Goal: Download file/media

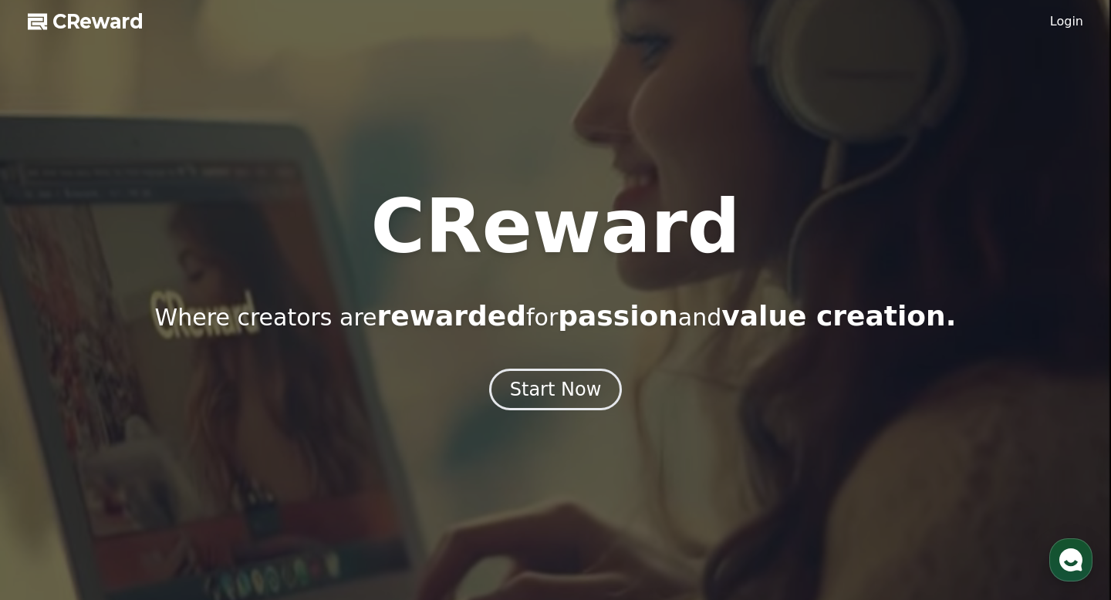
click at [531, 384] on div "Start Now" at bounding box center [556, 389] width 92 height 25
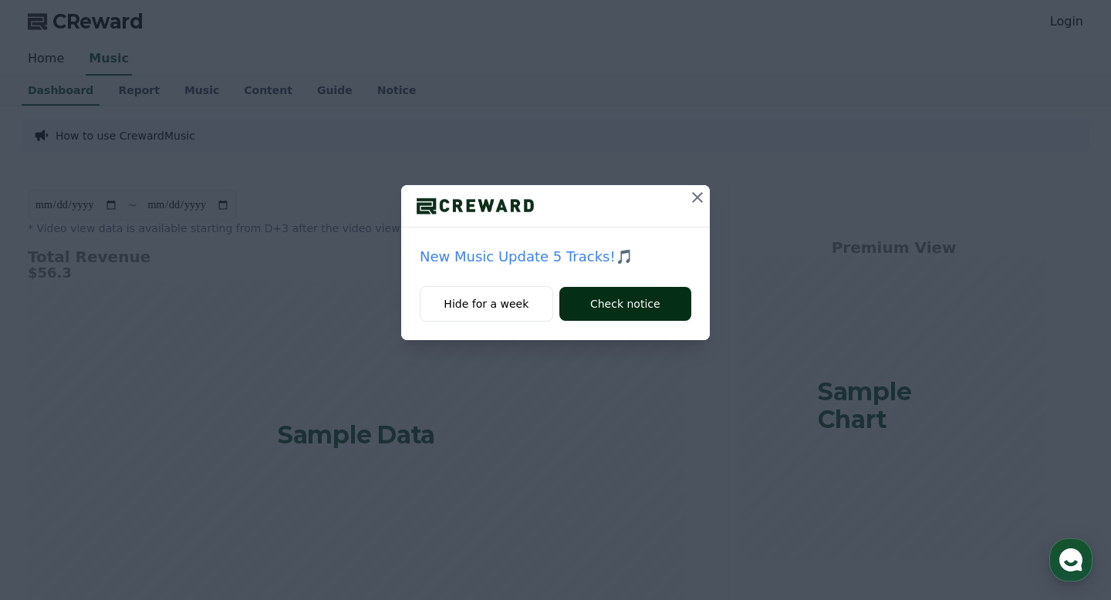
click at [592, 305] on button "Check notice" at bounding box center [626, 304] width 132 height 34
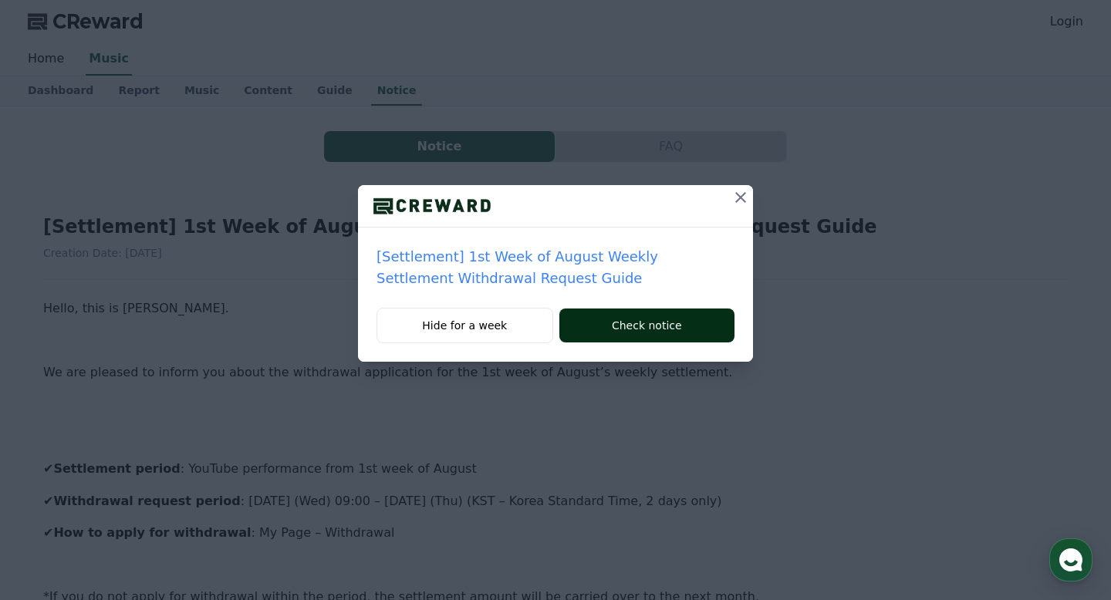
click at [622, 327] on button "Check notice" at bounding box center [647, 326] width 175 height 34
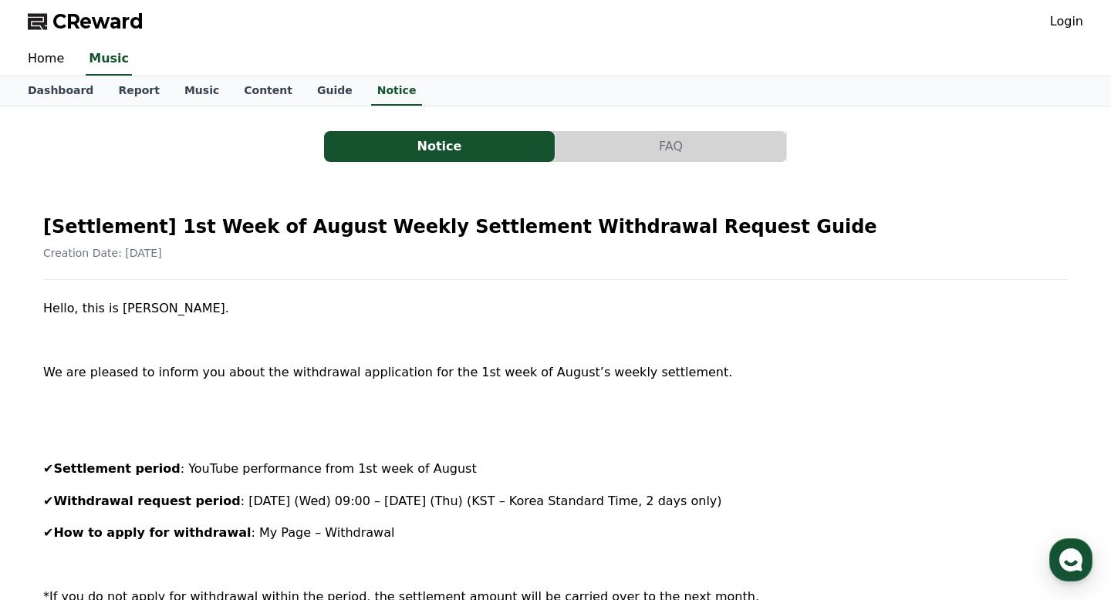
click at [1069, 24] on link "Login" at bounding box center [1066, 21] width 33 height 19
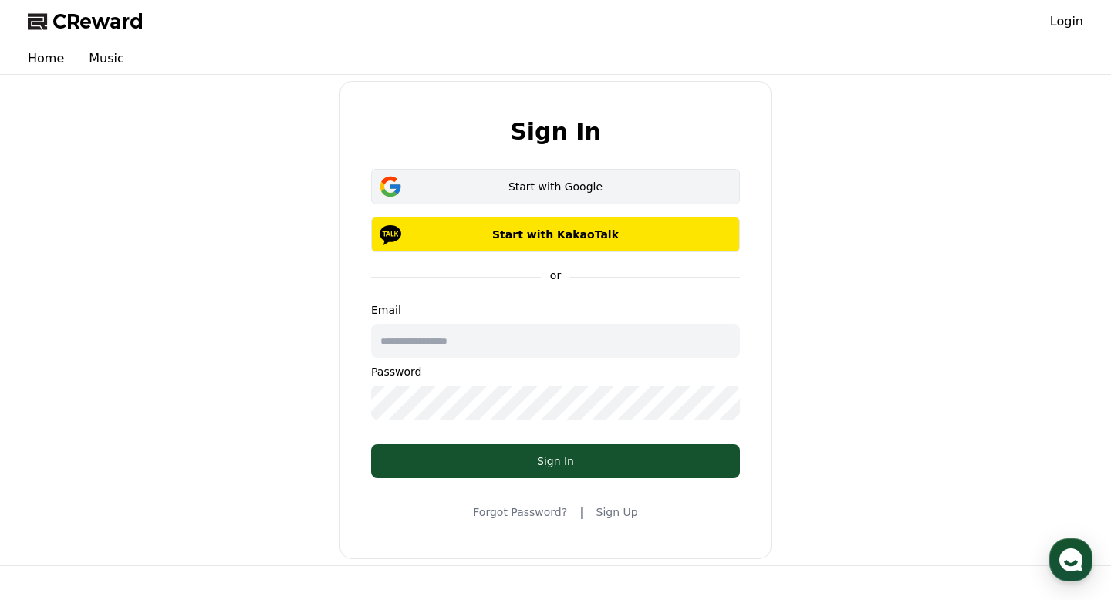
click at [658, 198] on button "Start with Google" at bounding box center [555, 187] width 369 height 36
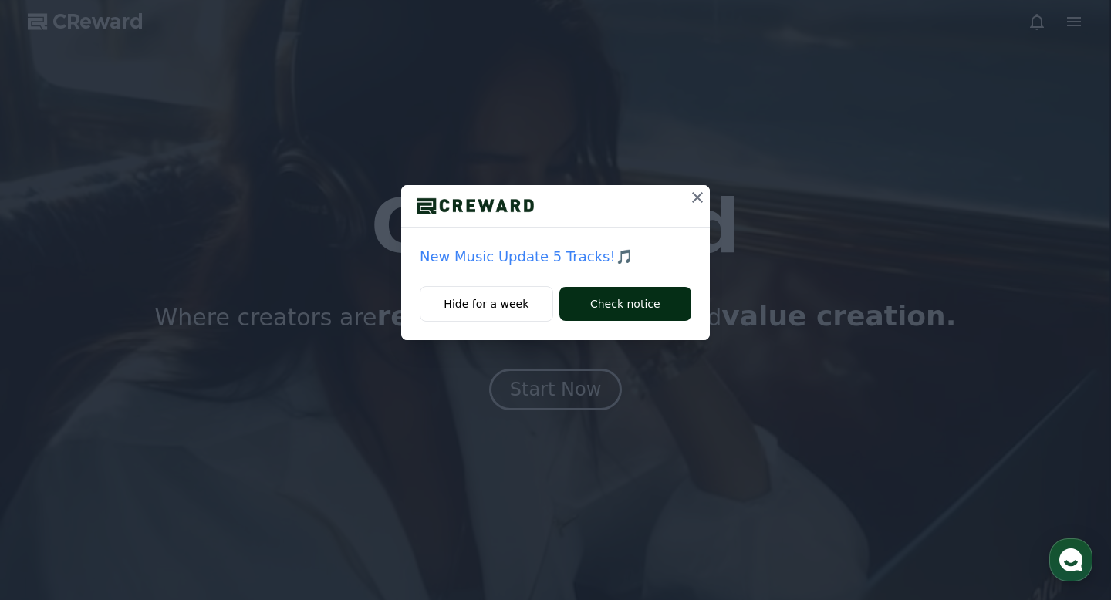
click at [612, 302] on button "Check notice" at bounding box center [626, 304] width 132 height 34
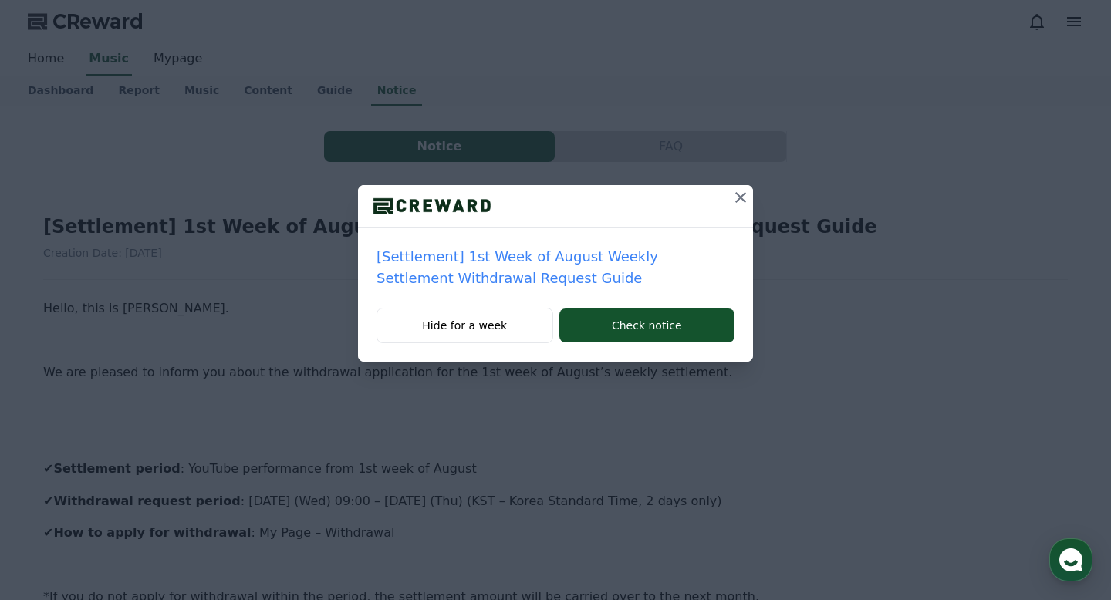
click at [742, 188] on icon at bounding box center [741, 197] width 19 height 19
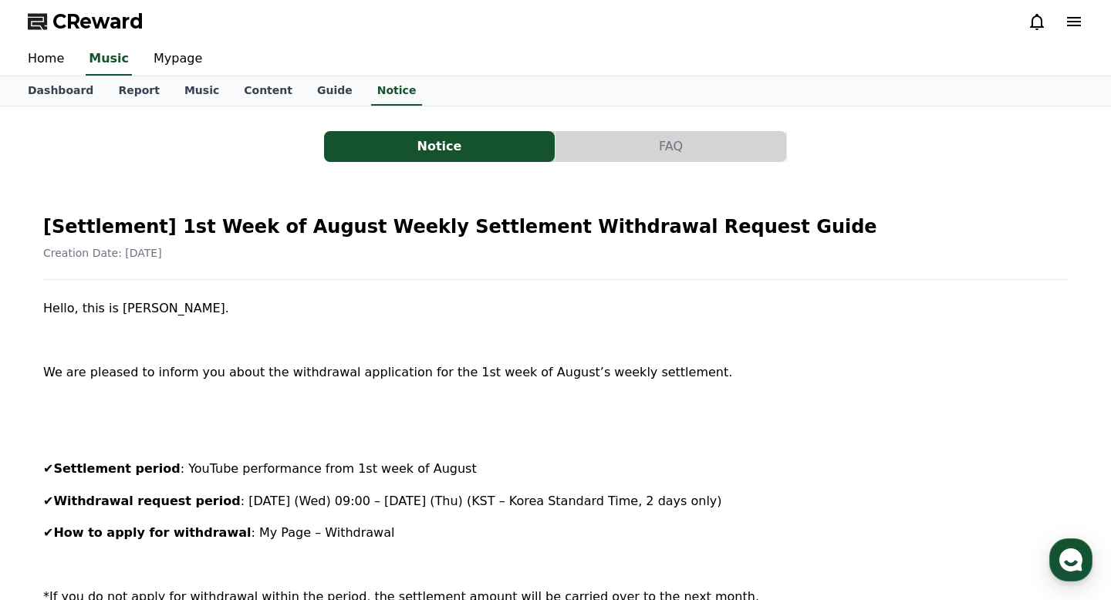
click at [1083, 19] on icon at bounding box center [1074, 21] width 19 height 19
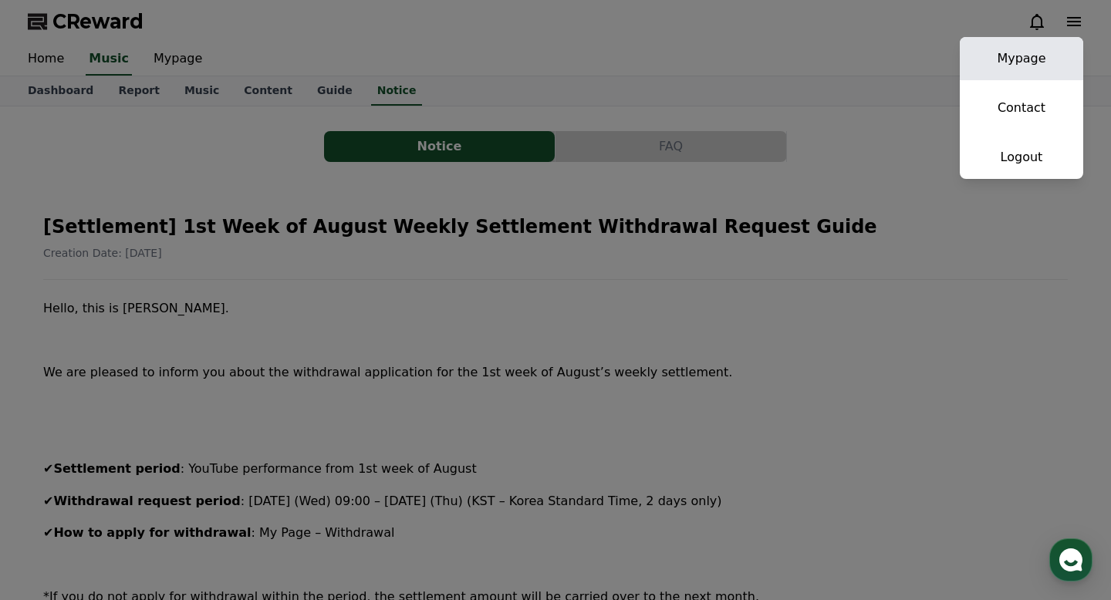
click at [1043, 53] on link "Mypage" at bounding box center [1021, 58] width 123 height 43
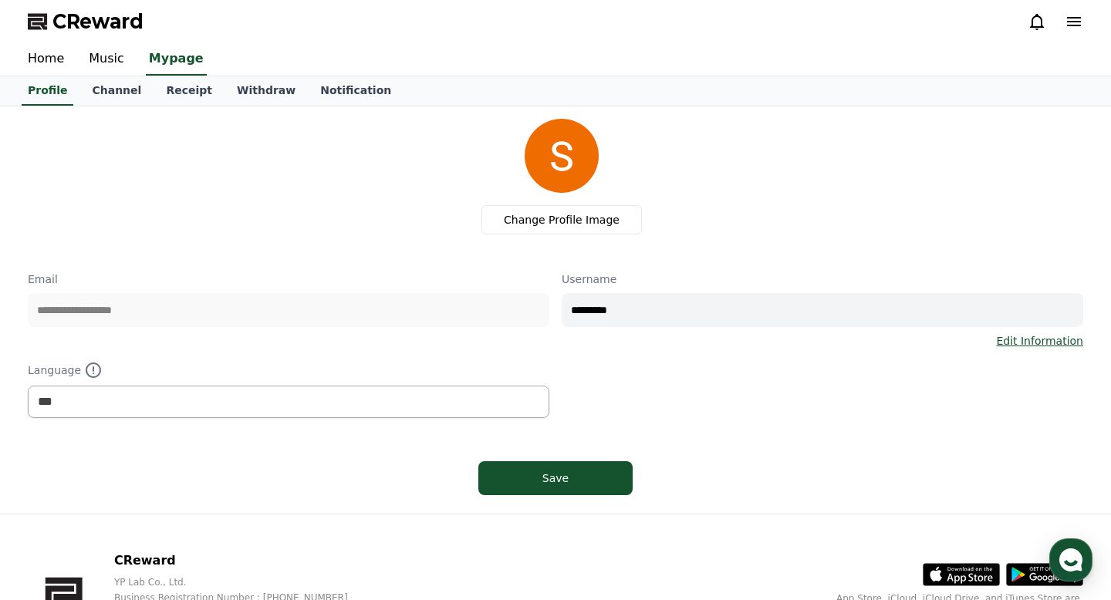
scroll to position [106, 0]
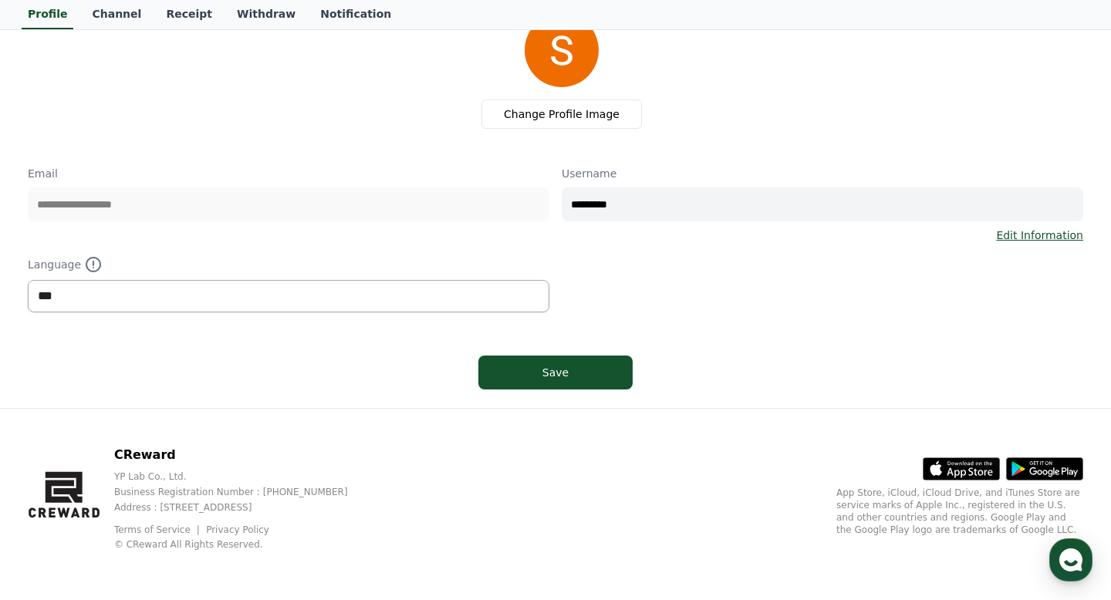
click at [489, 286] on select "*** ******* ***" at bounding box center [289, 296] width 522 height 32
select select "**********"
click at [28, 280] on select "*** ******* ***" at bounding box center [289, 296] width 522 height 32
click at [539, 367] on div "Save" at bounding box center [555, 372] width 93 height 15
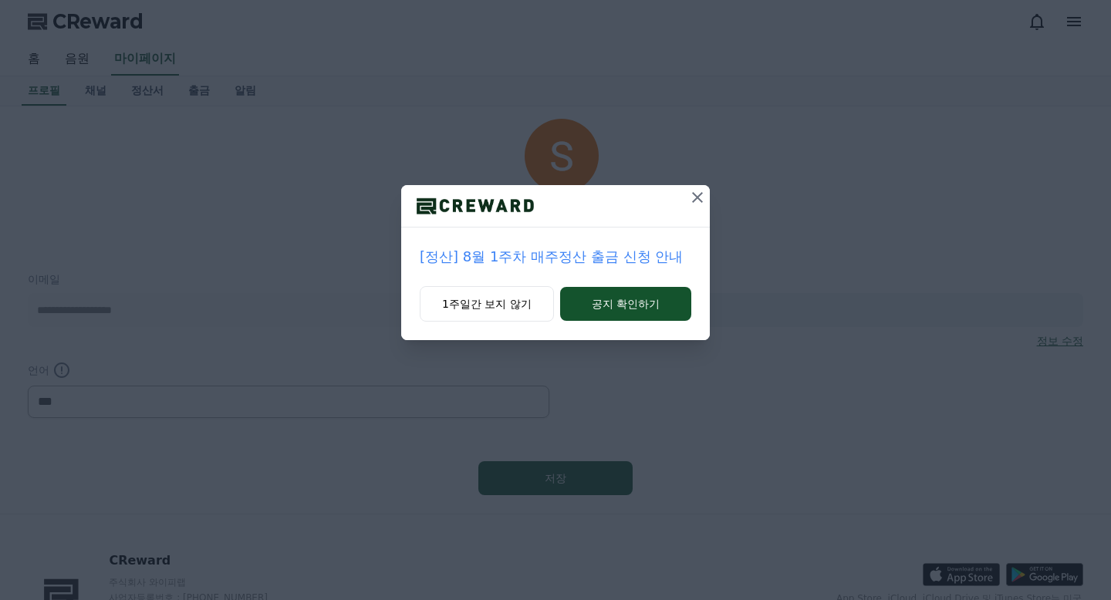
select select "**********"
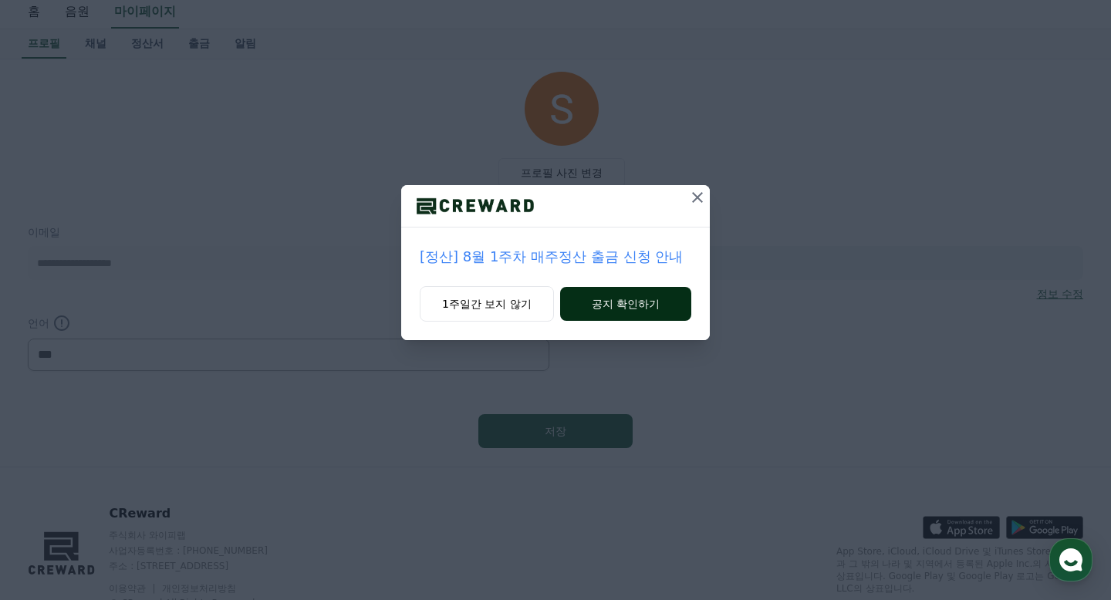
click at [633, 307] on button "공지 확인하기" at bounding box center [625, 304] width 131 height 34
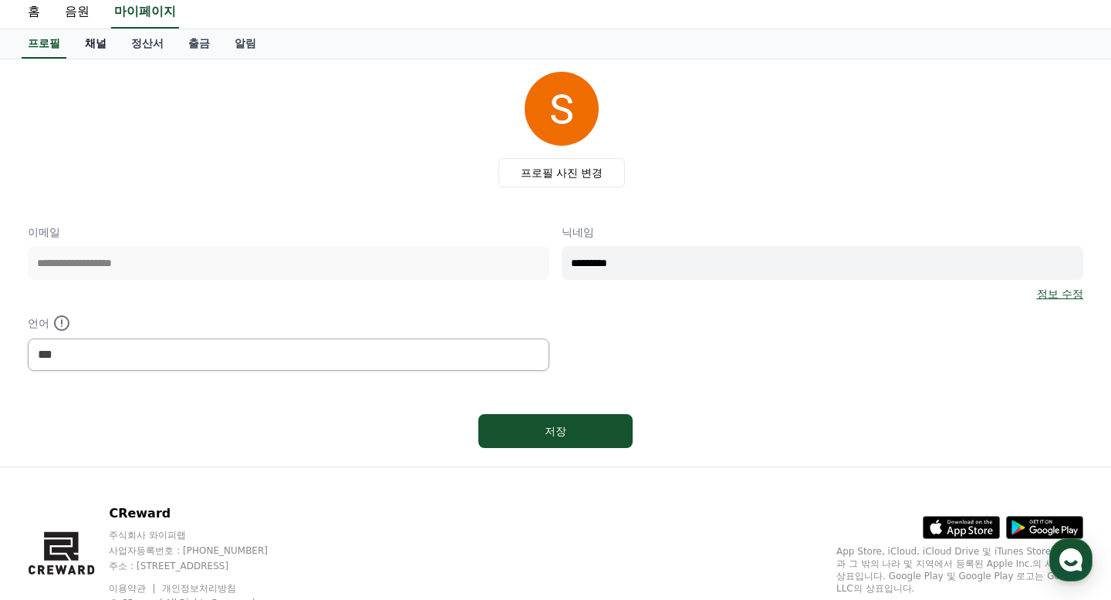
click at [86, 42] on link "채널" at bounding box center [96, 43] width 46 height 29
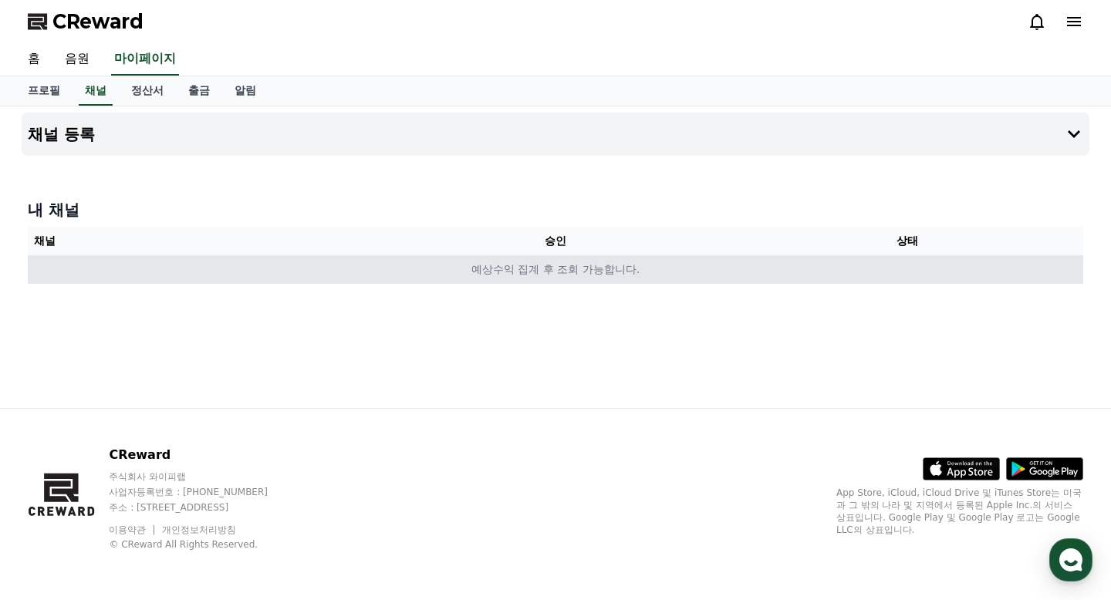
click at [654, 272] on td "예상수익 집계 후 조회 가능합니다." at bounding box center [556, 269] width 1056 height 29
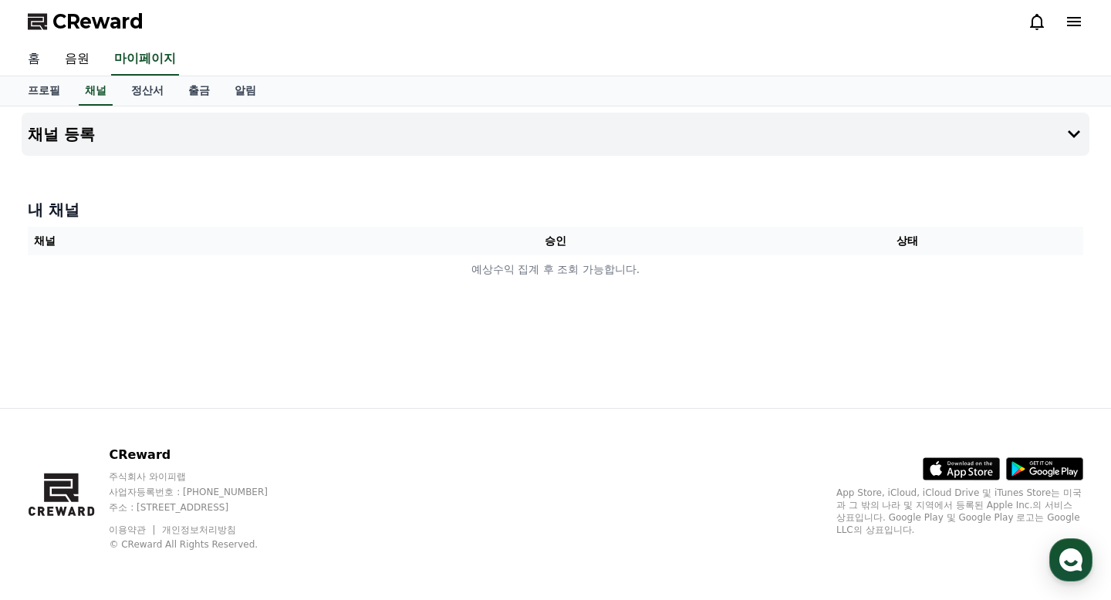
click at [39, 60] on link "홈" at bounding box center [33, 59] width 37 height 32
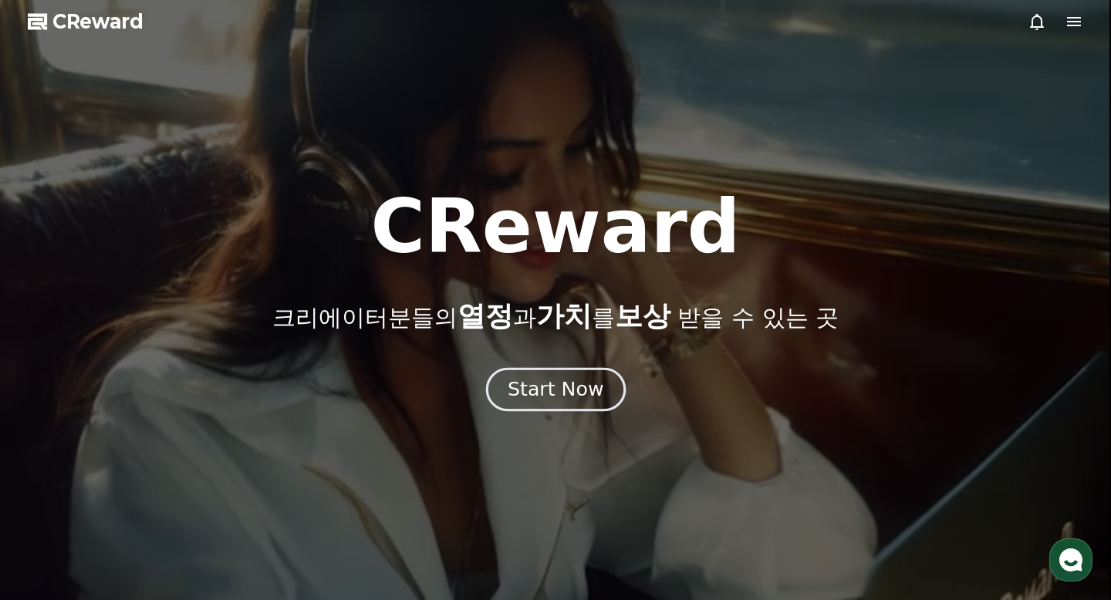
click at [583, 377] on div "Start Now" at bounding box center [556, 390] width 96 height 26
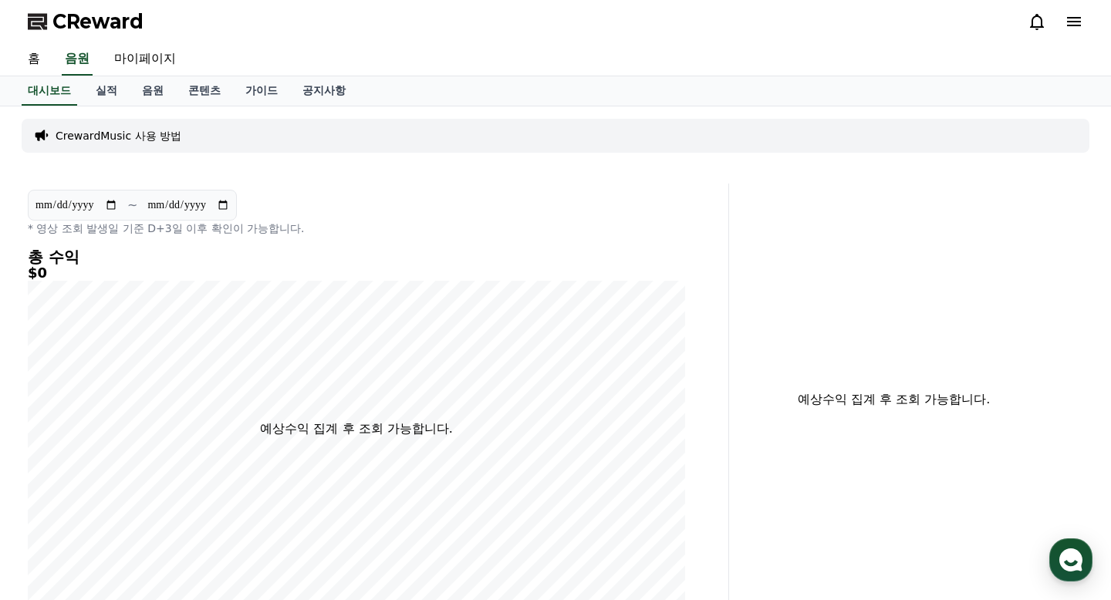
click at [1060, 27] on div at bounding box center [1056, 21] width 56 height 19
click at [1074, 20] on icon at bounding box center [1074, 21] width 19 height 19
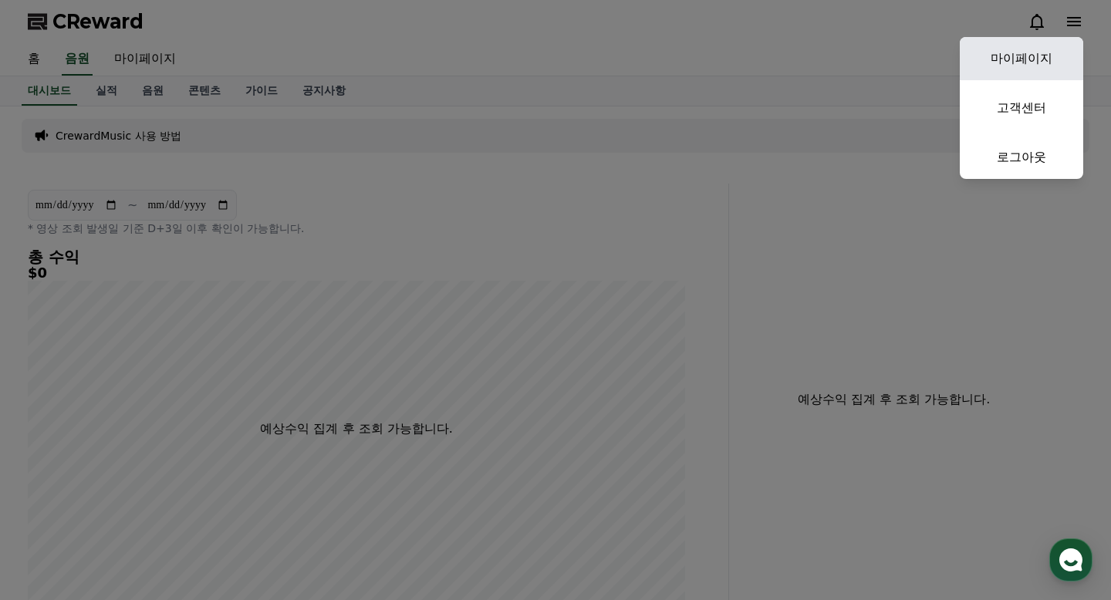
click at [1030, 61] on link "마이페이지" at bounding box center [1021, 58] width 123 height 43
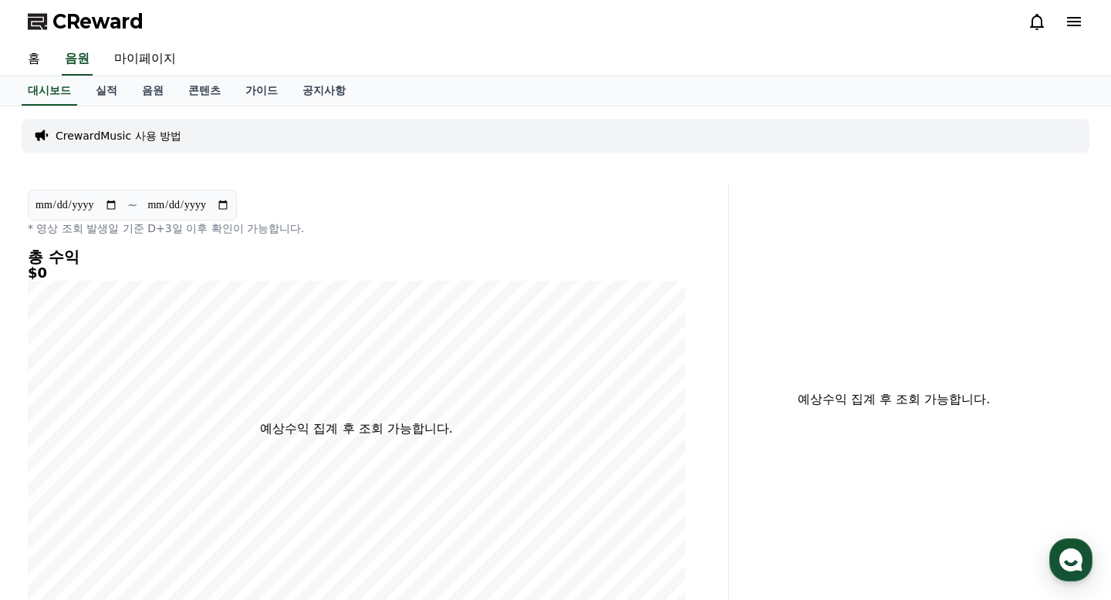
select select "**********"
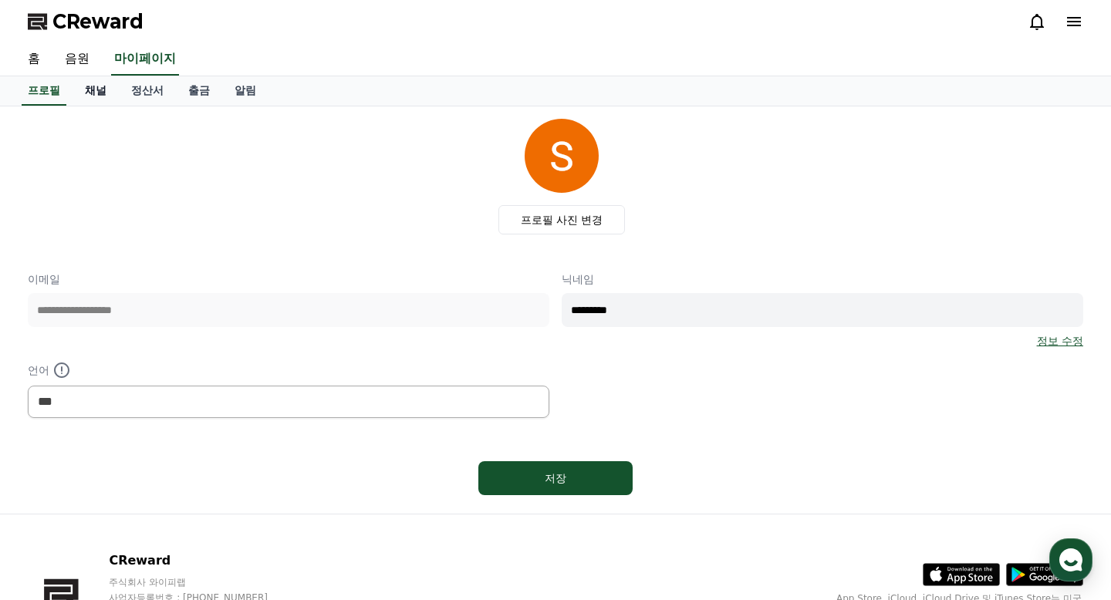
click at [103, 90] on link "채널" at bounding box center [96, 90] width 46 height 29
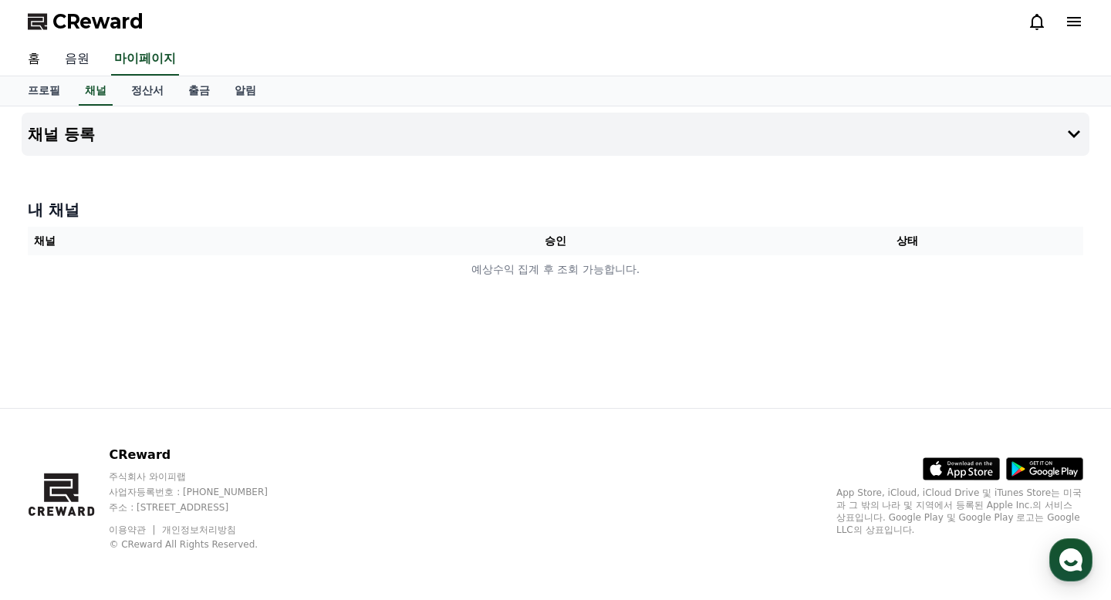
click at [81, 64] on link "음원" at bounding box center [76, 59] width 49 height 32
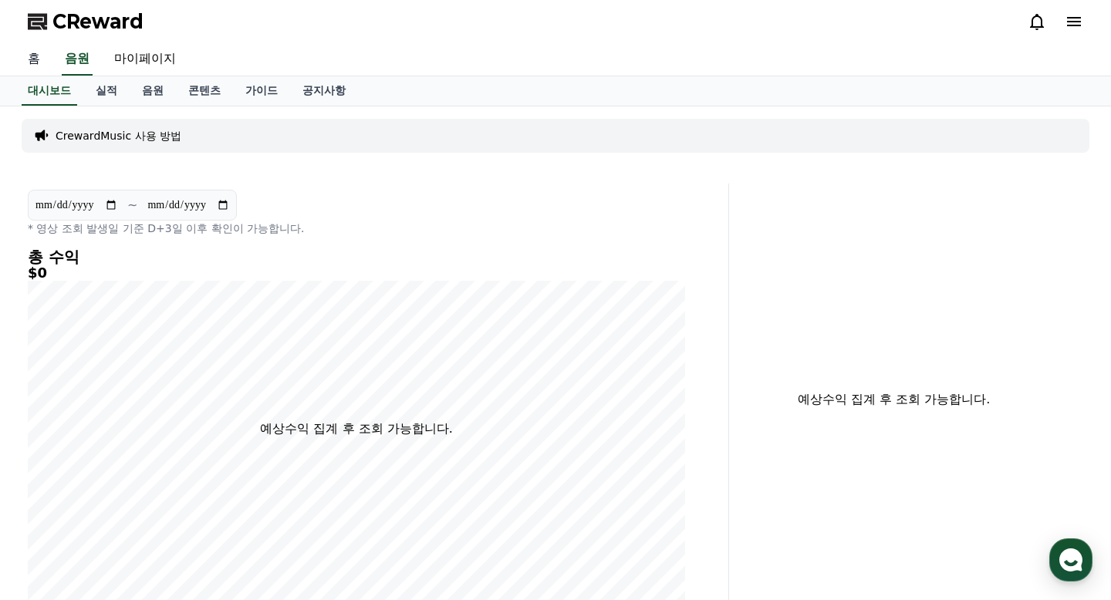
click at [36, 64] on link "홈" at bounding box center [33, 59] width 37 height 32
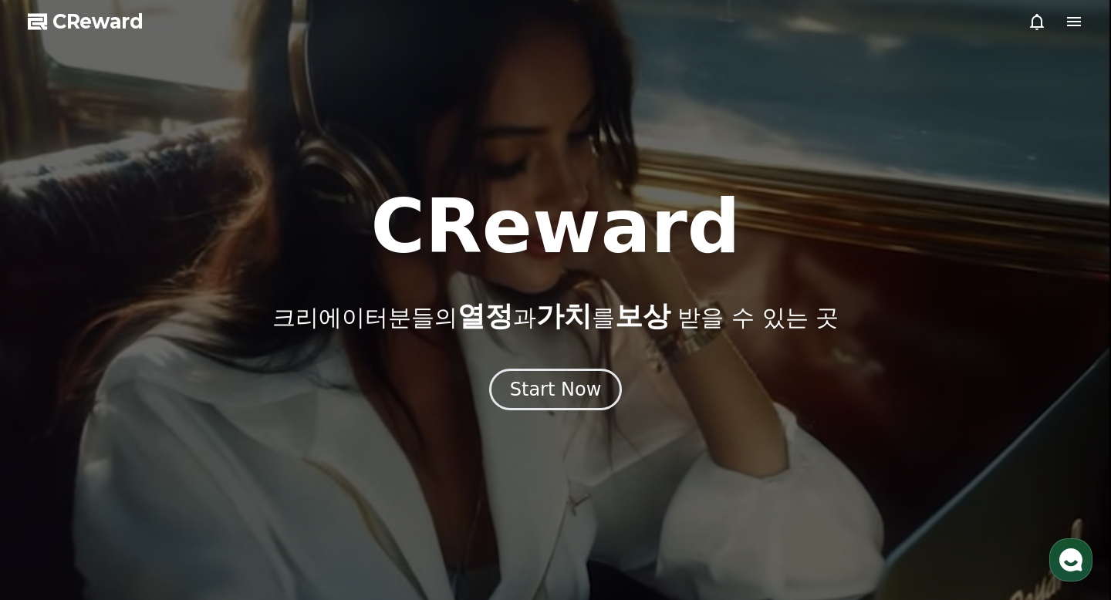
click at [71, 27] on span "CReward" at bounding box center [97, 21] width 91 height 25
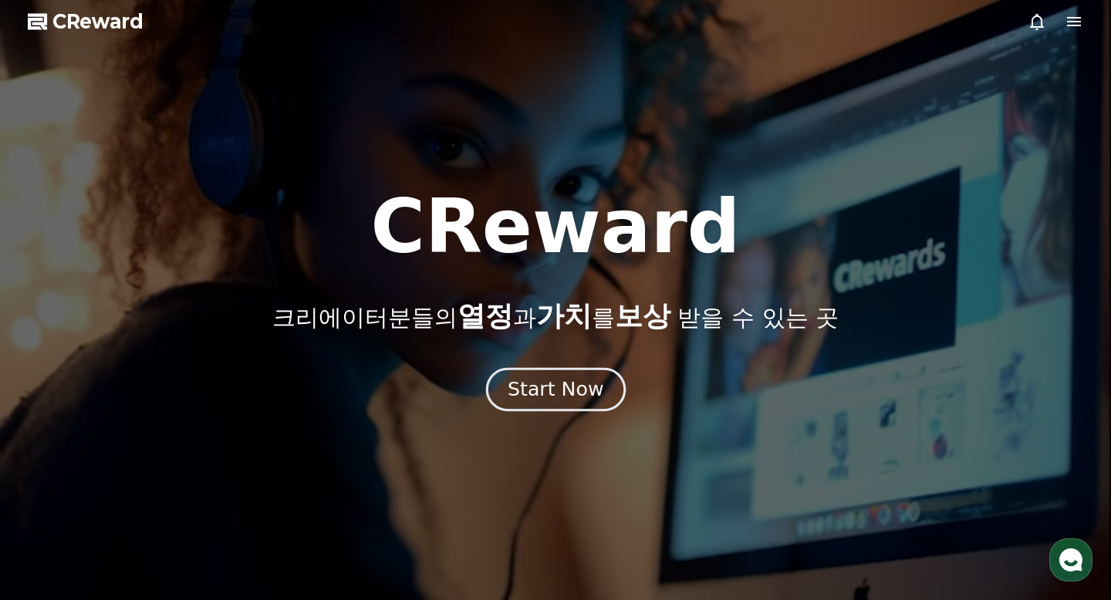
click at [533, 383] on div "Start Now" at bounding box center [556, 390] width 96 height 26
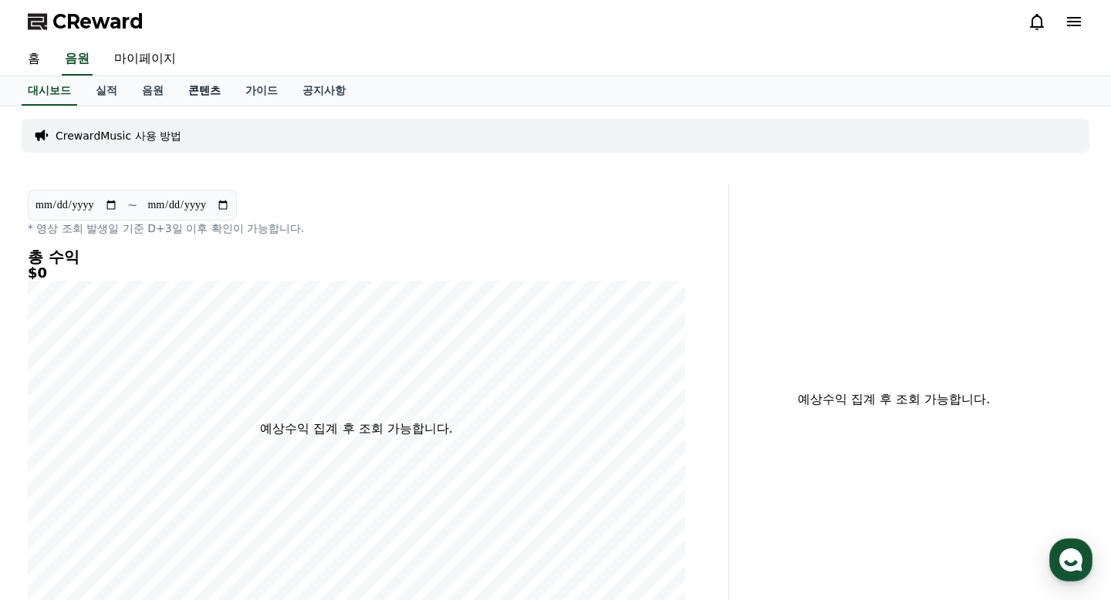
click at [188, 86] on link "콘텐츠" at bounding box center [204, 90] width 57 height 29
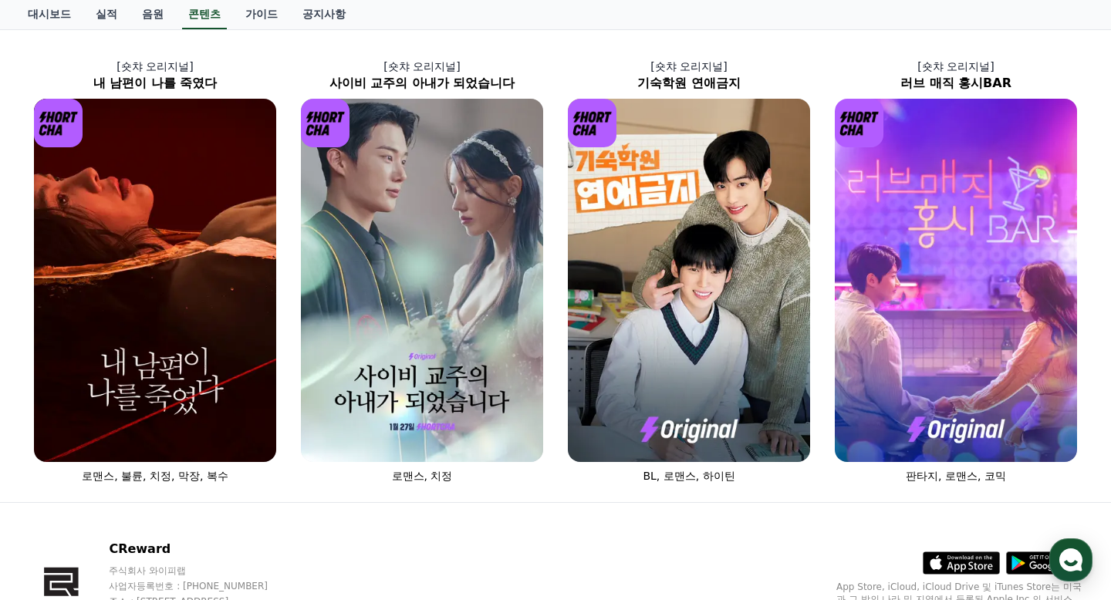
scroll to position [666, 0]
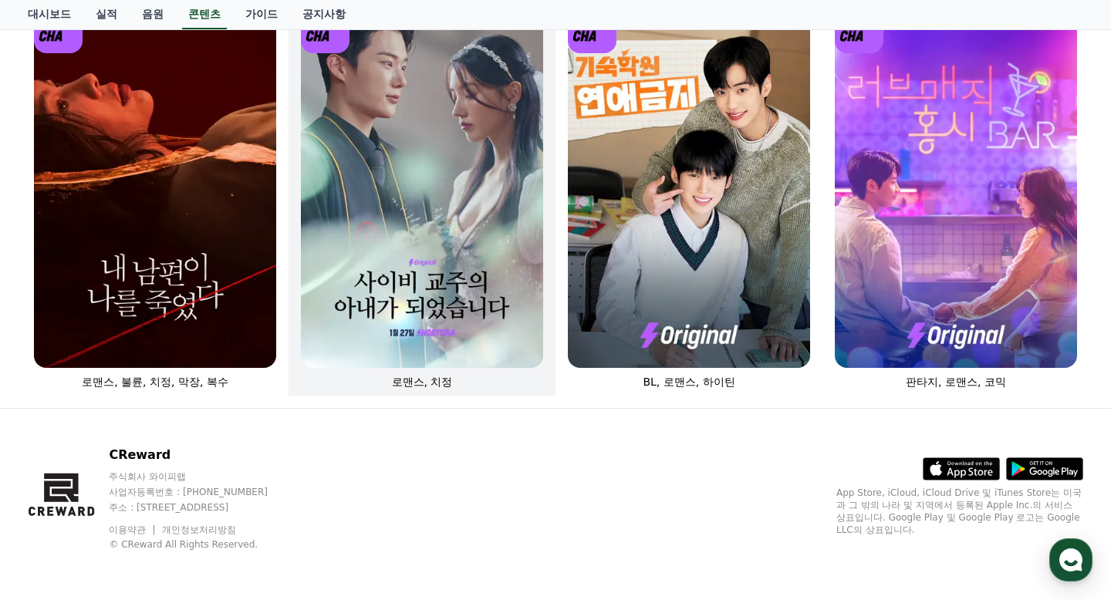
click at [472, 201] on img at bounding box center [422, 187] width 242 height 364
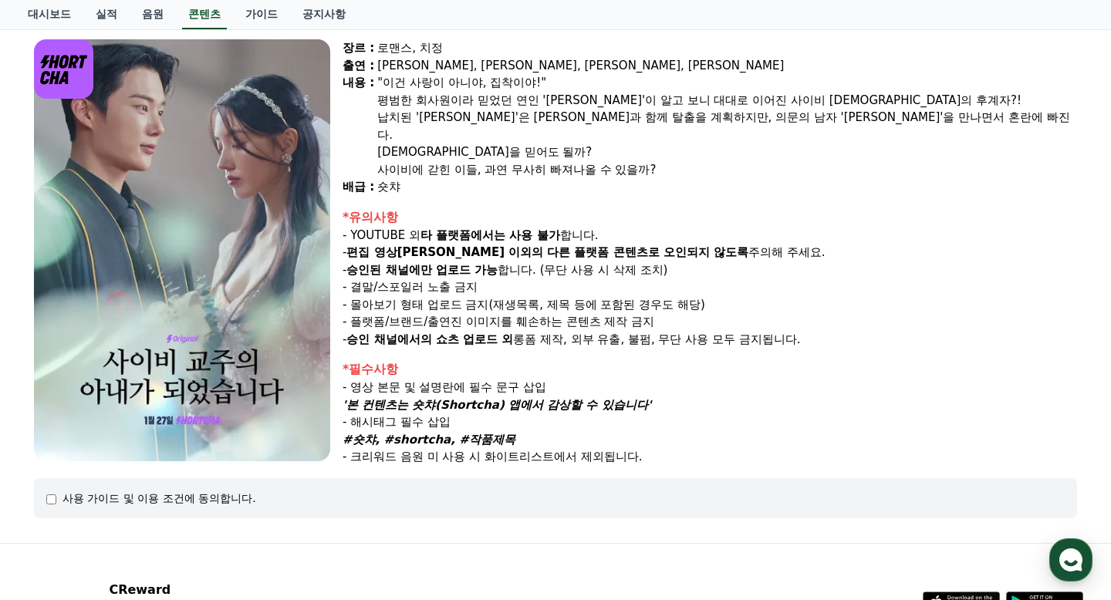
scroll to position [81, 0]
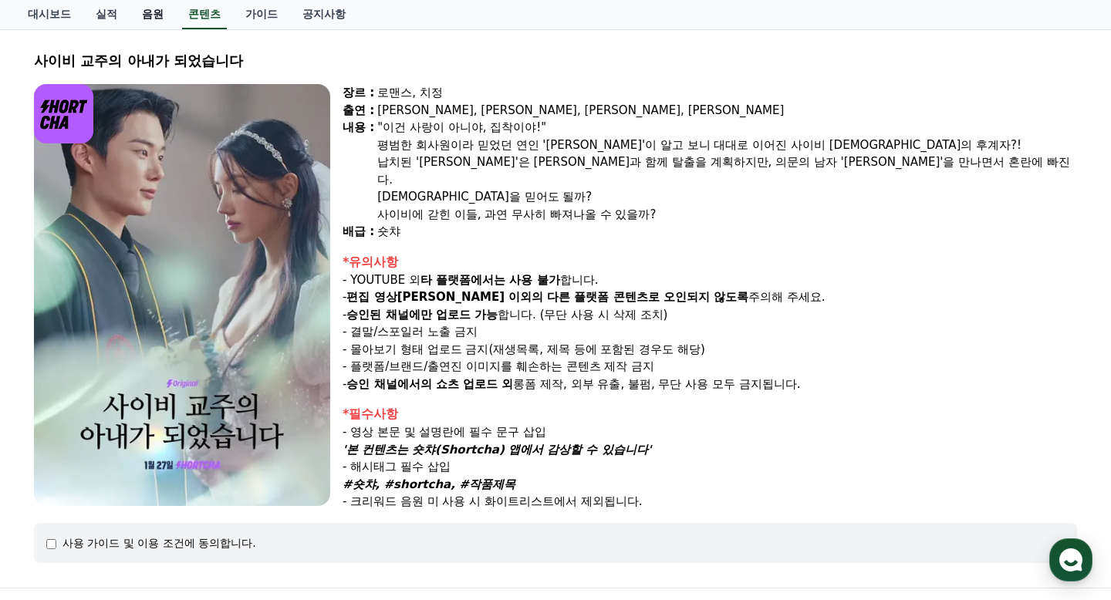
click at [142, 10] on link "음원" at bounding box center [153, 14] width 46 height 29
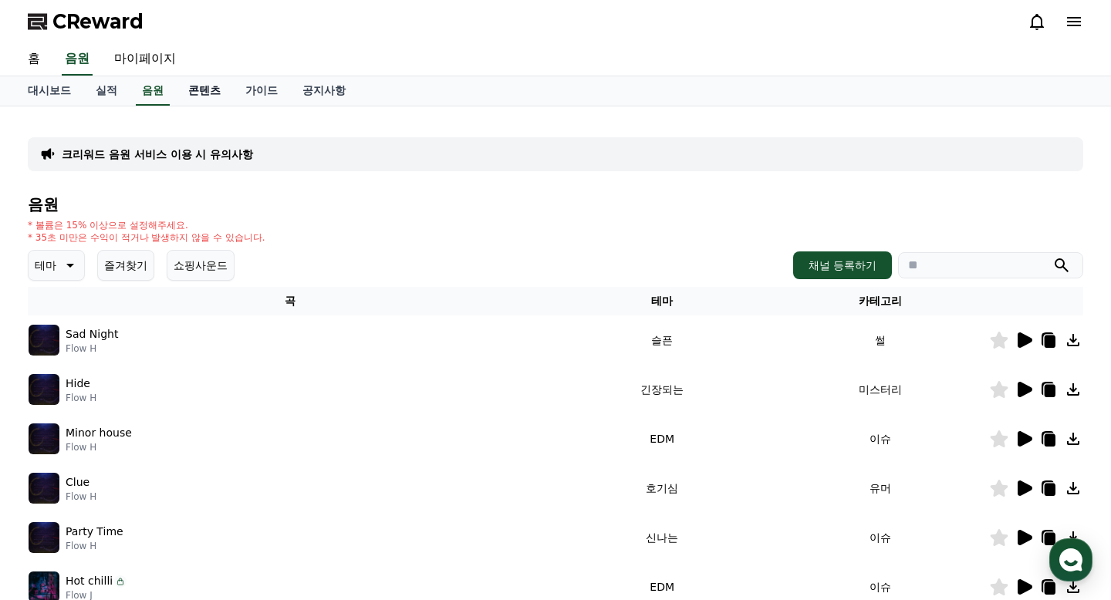
click at [194, 83] on link "콘텐츠" at bounding box center [204, 90] width 57 height 29
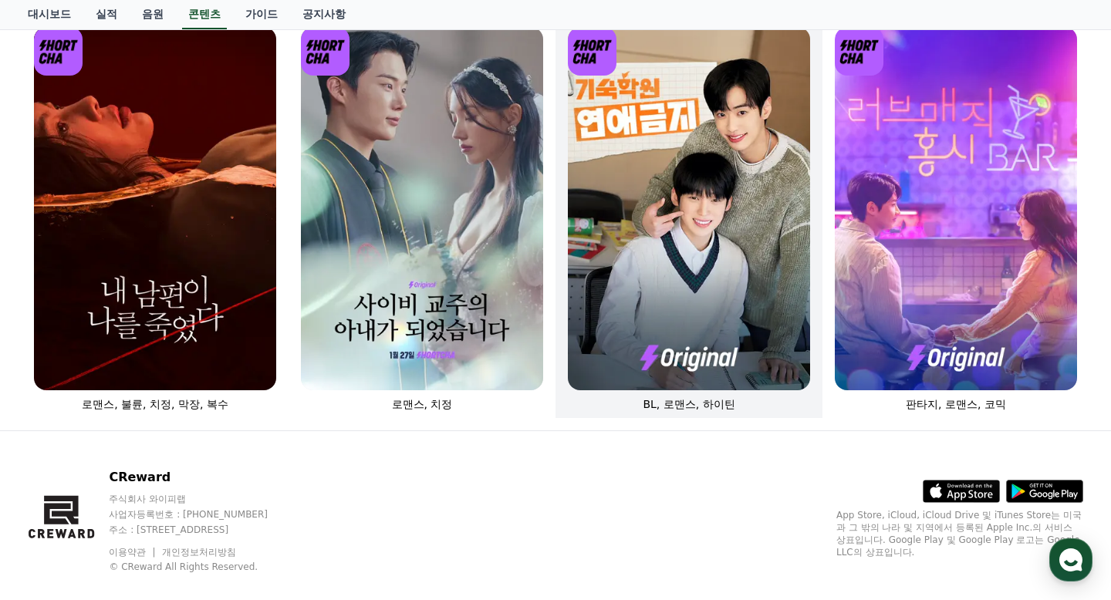
scroll to position [665, 0]
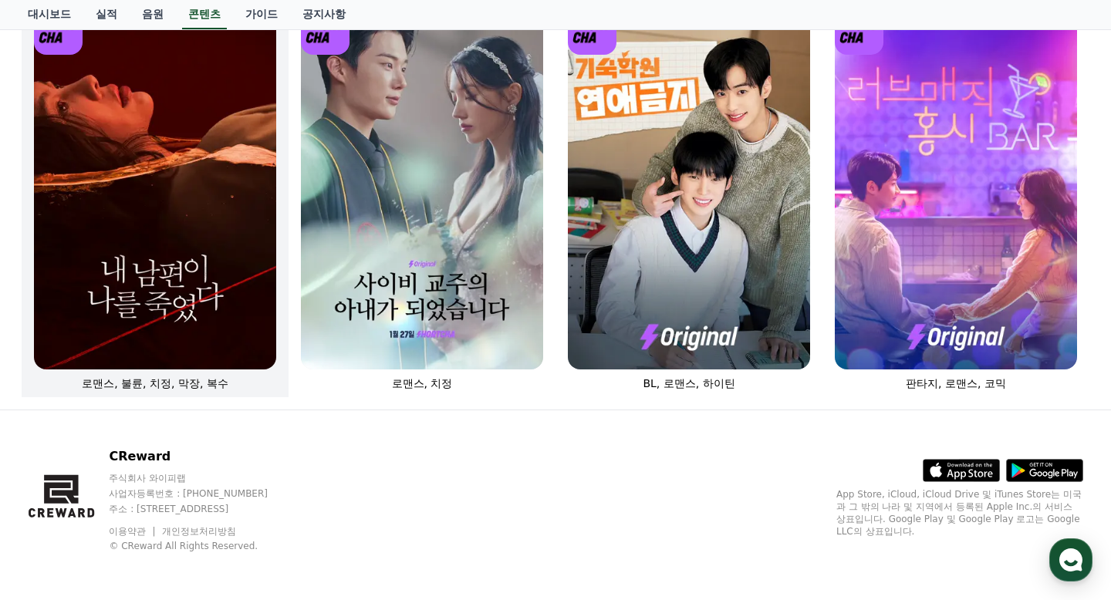
click at [233, 226] on img at bounding box center [155, 188] width 242 height 364
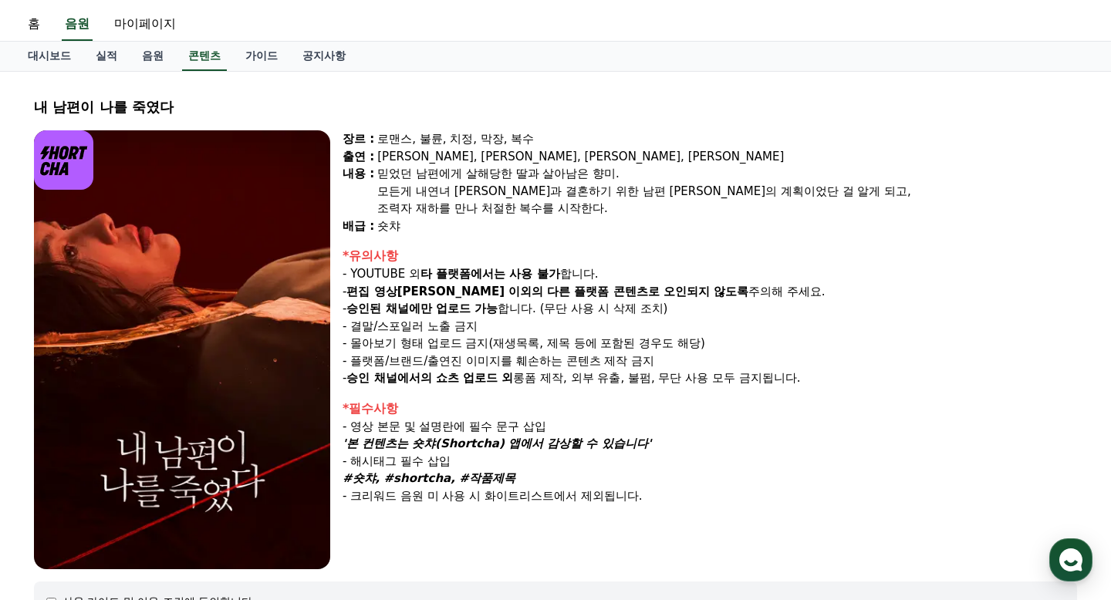
scroll to position [38, 0]
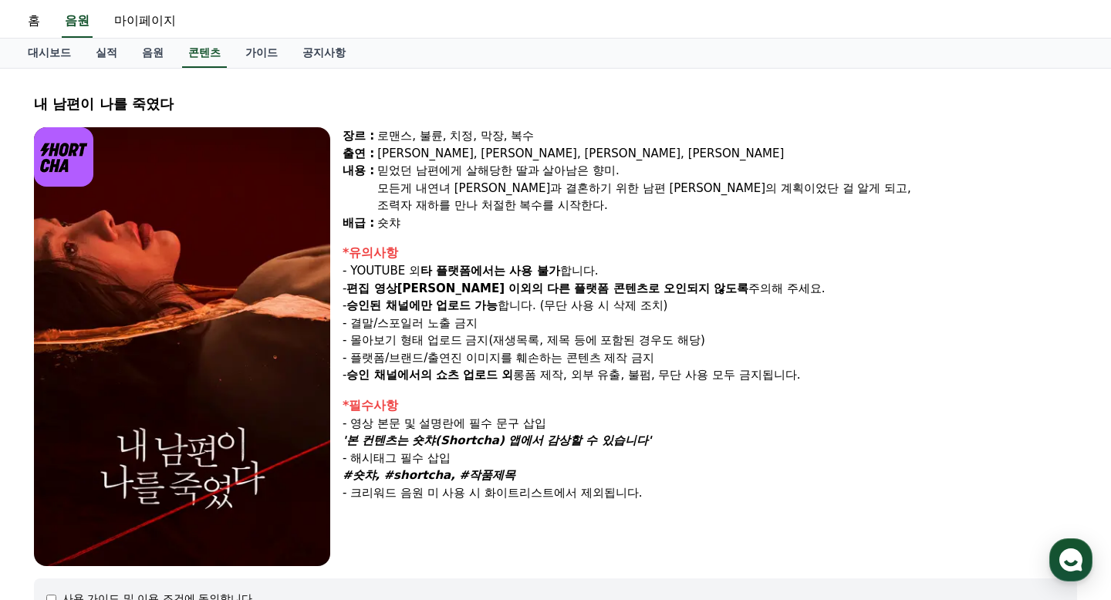
drag, startPoint x: 412, startPoint y: 270, endPoint x: 810, endPoint y: 472, distance: 446.3
click at [810, 473] on div "장르 : 로맨스, [PERSON_NAME], [PERSON_NAME], 막장, 복수 출연 : [PERSON_NAME], [PERSON_NAME…" at bounding box center [710, 346] width 735 height 439
click at [810, 472] on div "#숏챠, #shortcha, #작품제목" at bounding box center [710, 476] width 735 height 18
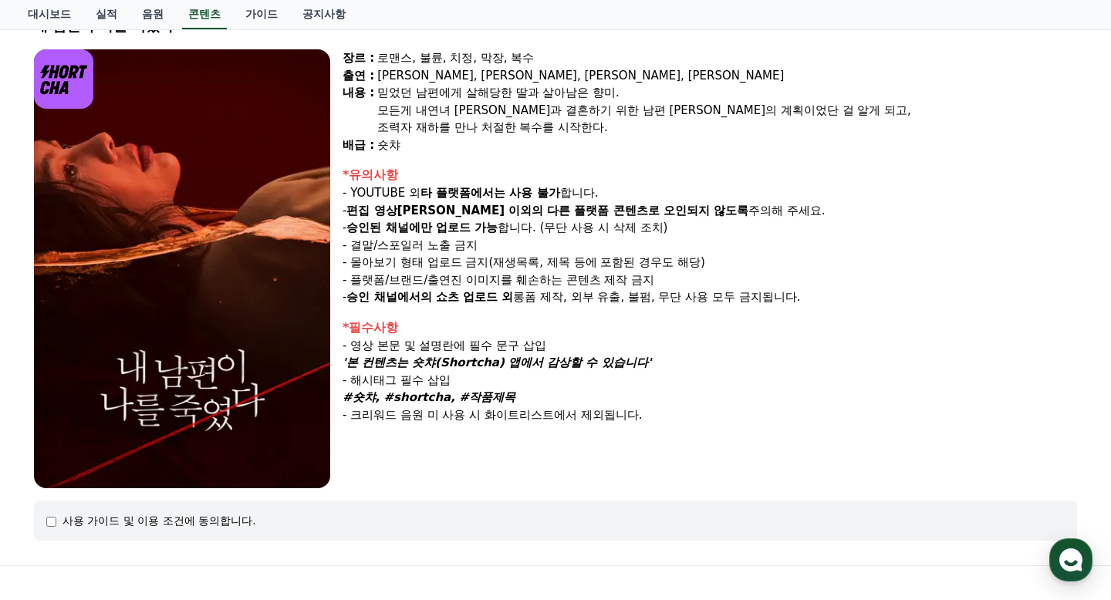
scroll to position [238, 0]
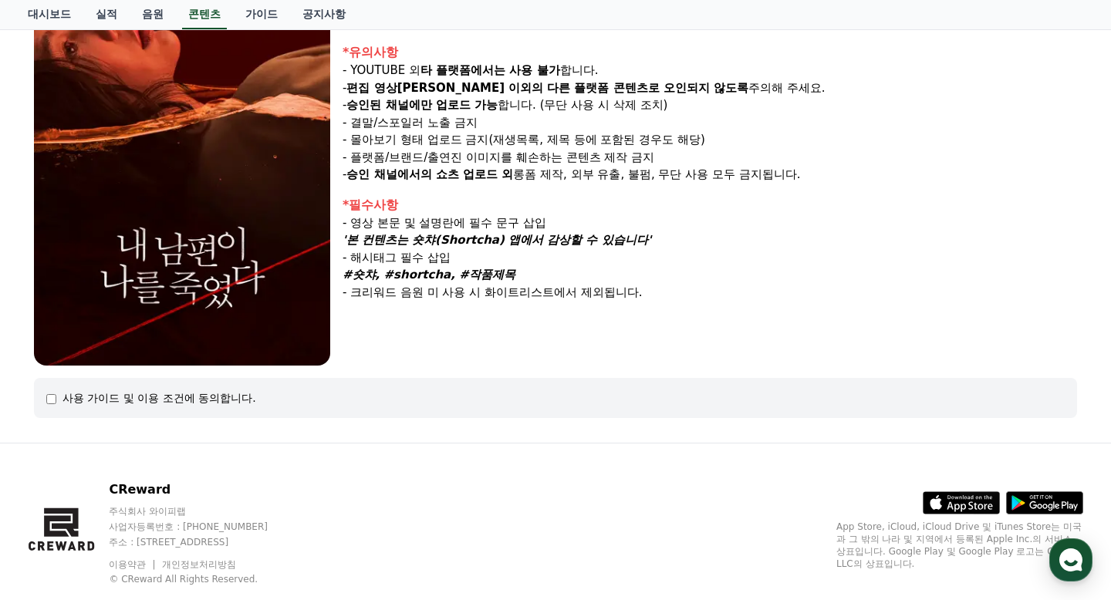
click at [164, 401] on div "사용 가이드 및 이용 조건에 동의합니다." at bounding box center [160, 398] width 194 height 15
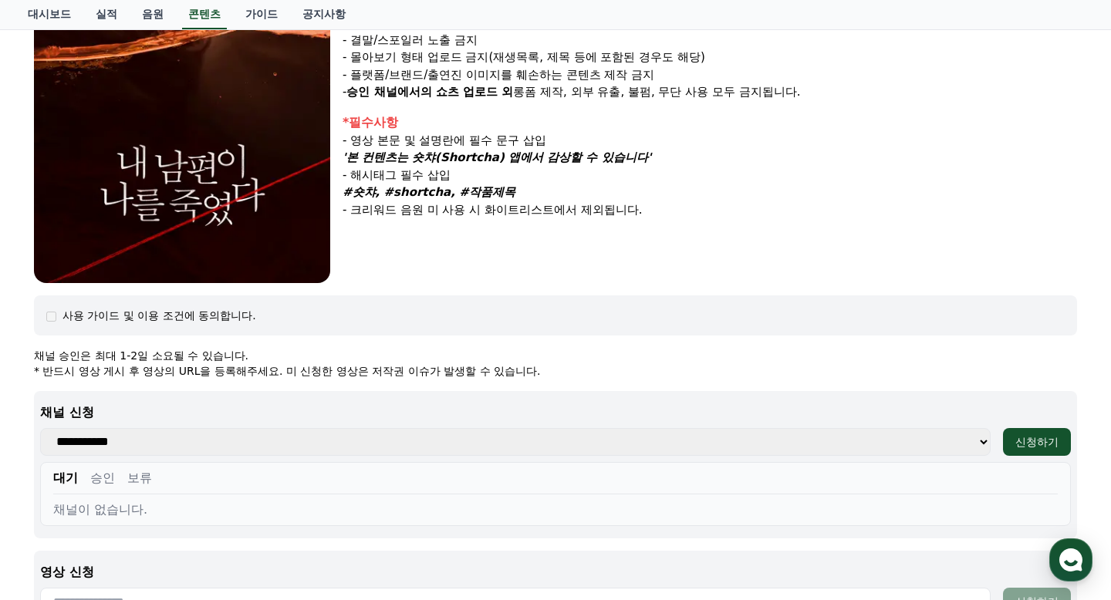
scroll to position [476, 0]
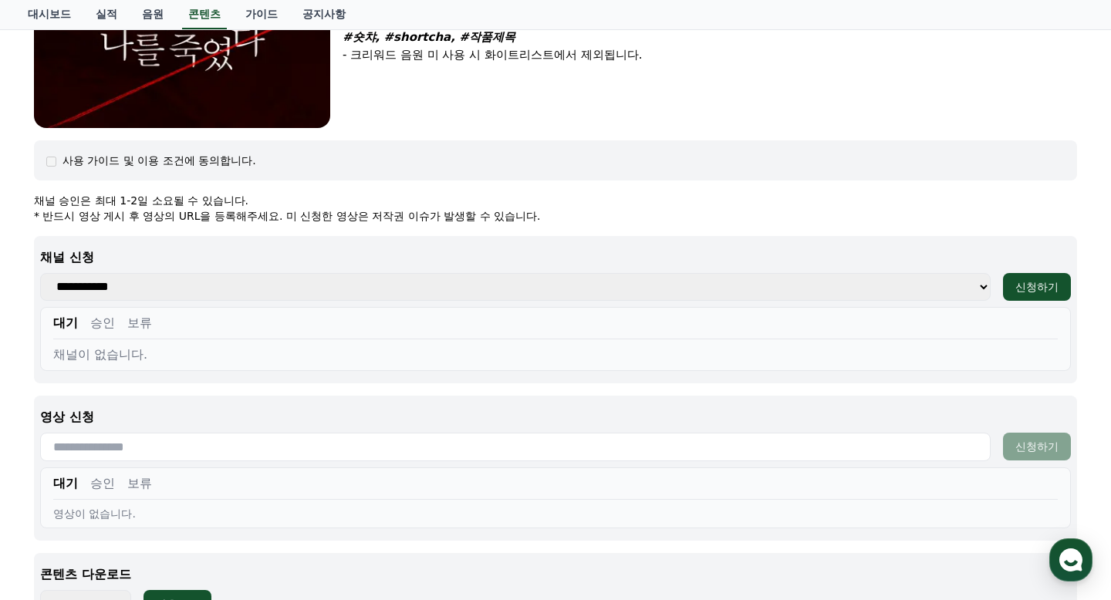
click at [594, 288] on select "**********" at bounding box center [515, 287] width 951 height 28
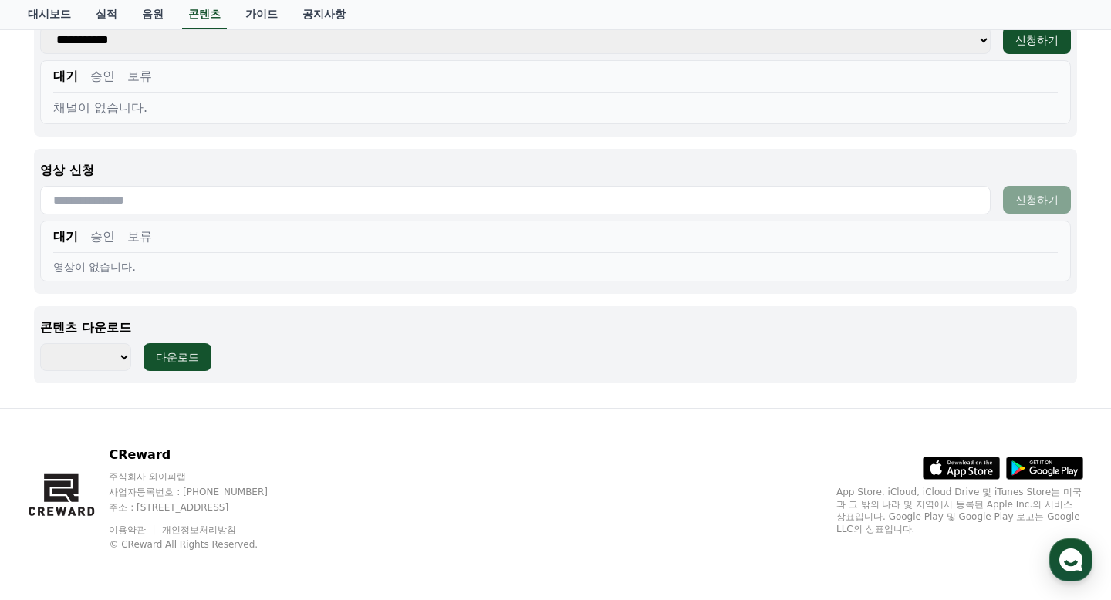
click at [126, 353] on select "******** ******** ******** ******** ******** ******** ******** ******** *******…" at bounding box center [85, 357] width 91 height 28
select select "**********"
click at [40, 343] on select "******** ******** ******** ******** ******** ******** ******** ******** *******…" at bounding box center [85, 357] width 91 height 28
click at [194, 357] on button "다운로드" at bounding box center [178, 357] width 68 height 28
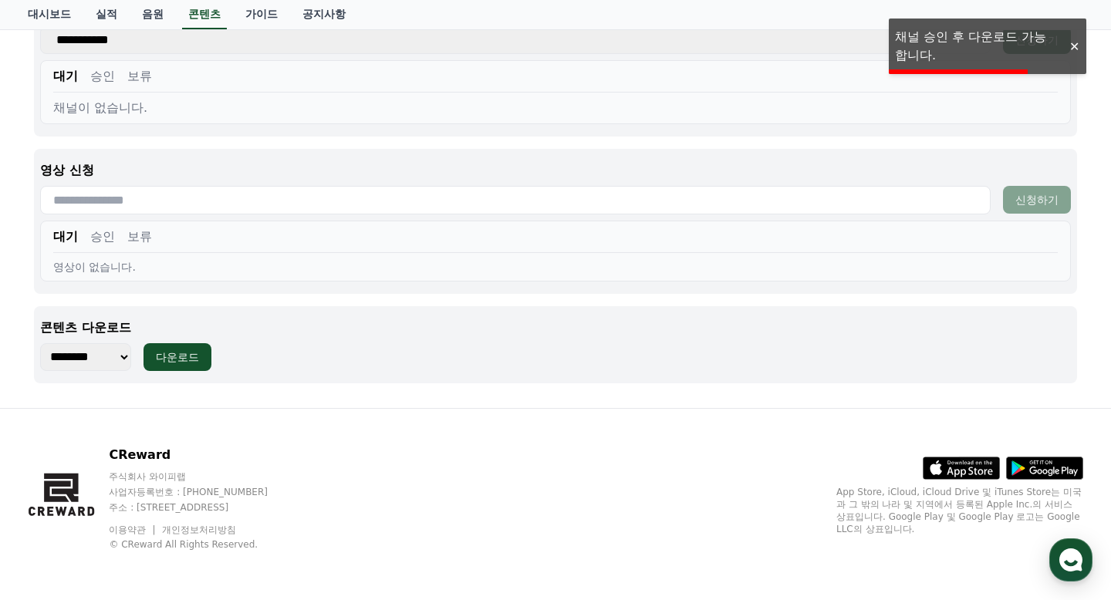
click at [367, 350] on div "******** ******** ******** ******** ******** ******** ******** ******** *******…" at bounding box center [555, 357] width 1031 height 28
click at [1074, 45] on div at bounding box center [1074, 46] width 25 height 15
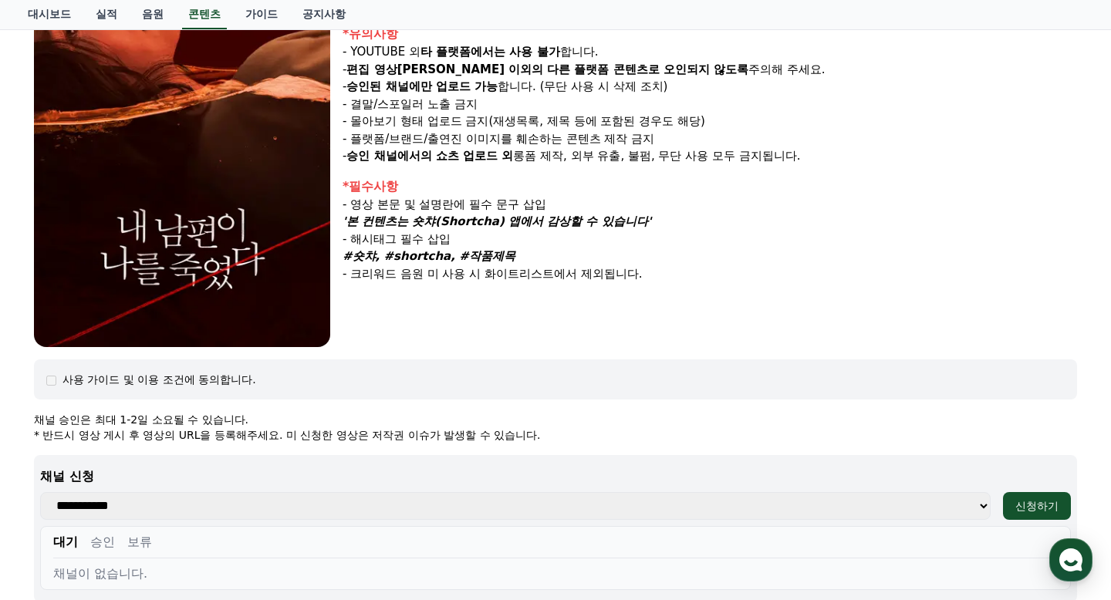
scroll to position [194, 0]
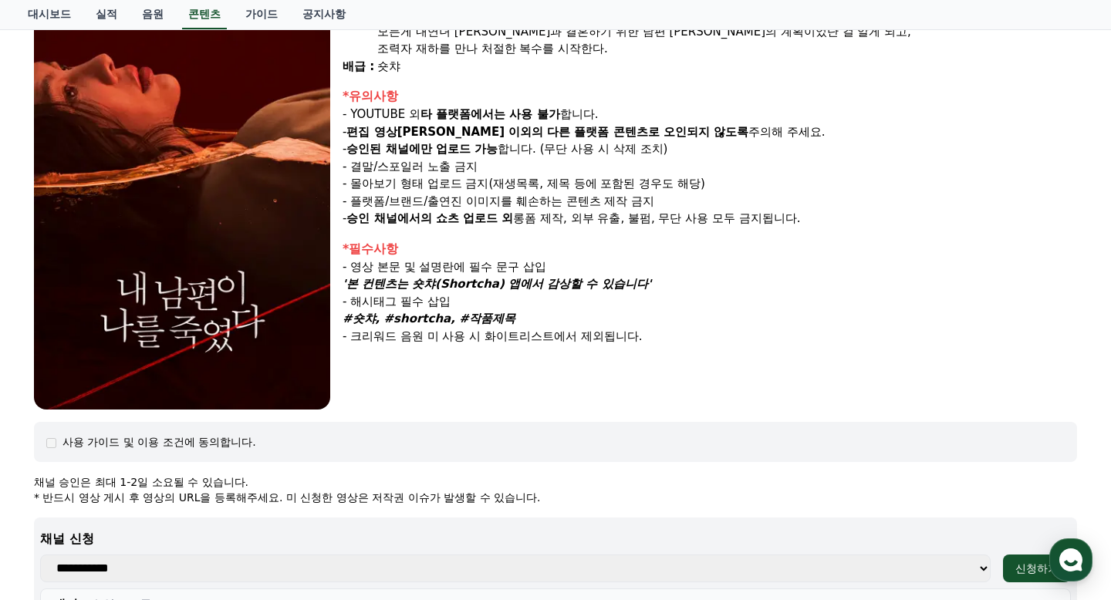
click at [148, 194] on img at bounding box center [182, 190] width 296 height 439
